Goal: Check status: Check status

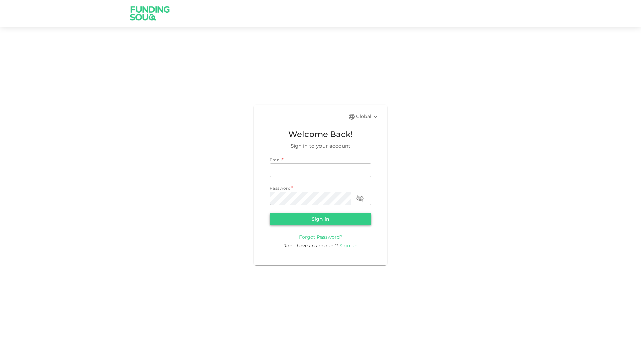
type input "[EMAIL_ADDRESS][DOMAIN_NAME]"
click at [328, 223] on button "Sign in" at bounding box center [321, 219] width 102 height 12
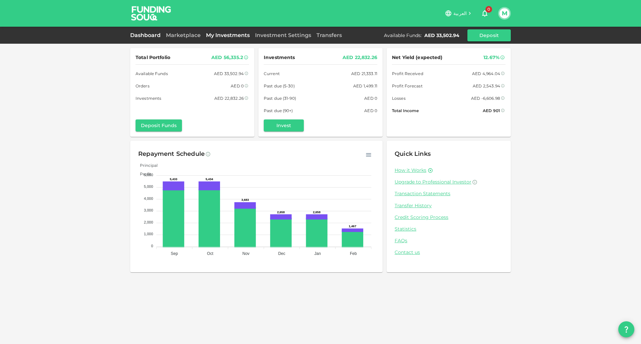
click at [226, 37] on link "My Investments" at bounding box center [227, 35] width 49 height 6
